Goal: Information Seeking & Learning: Learn about a topic

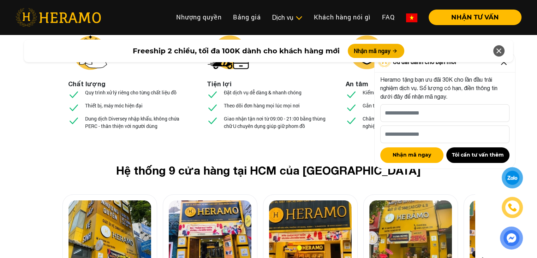
scroll to position [2610, 0]
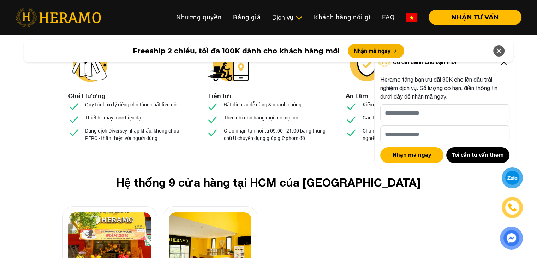
click at [112, 212] on img at bounding box center [109, 245] width 83 height 66
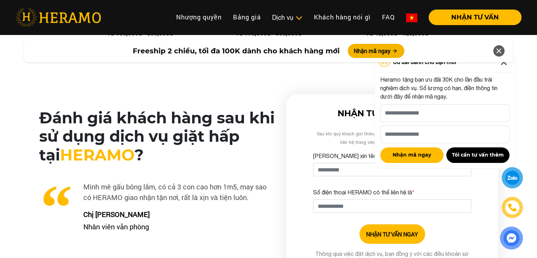
scroll to position [1587, 0]
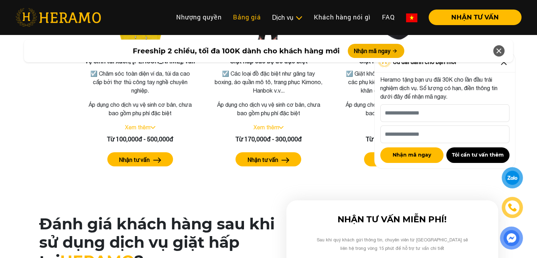
click at [254, 16] on link "Bảng giá" at bounding box center [246, 17] width 39 height 15
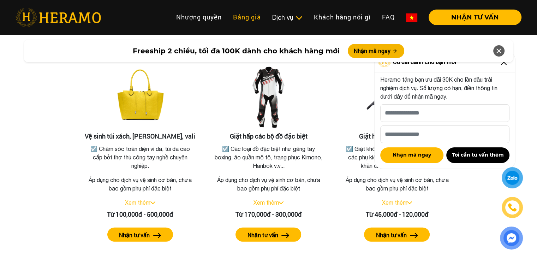
scroll to position [1689, 0]
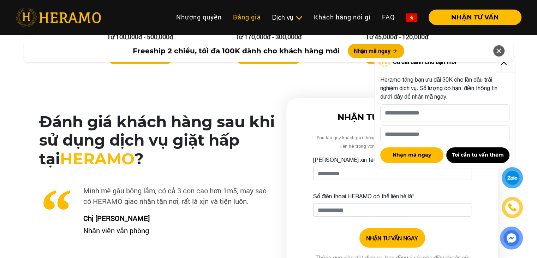
scroll to position [1587, 0]
